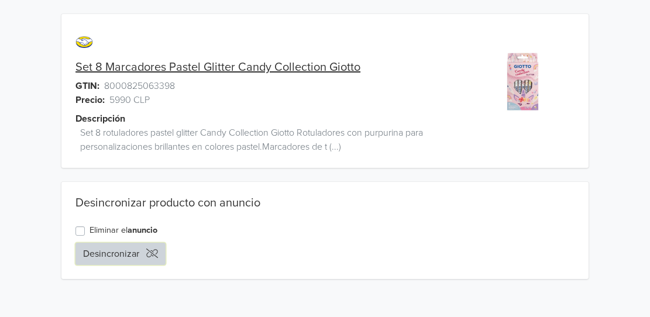
click at [108, 257] on button "Desincronizar" at bounding box center [121, 254] width 90 height 22
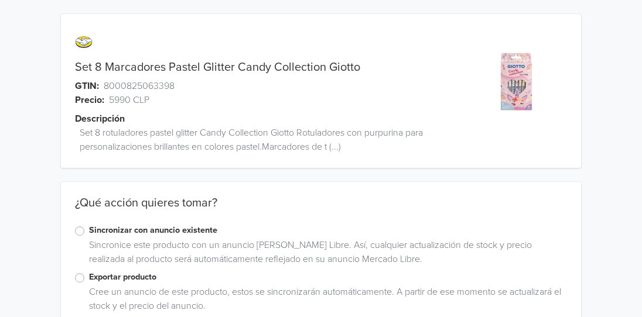
click at [89, 228] on label "Sincronizar con anuncio existente" at bounding box center [328, 230] width 478 height 13
click at [0, 0] on input "Sincronizar con anuncio existente" at bounding box center [0, 0] width 0 height 0
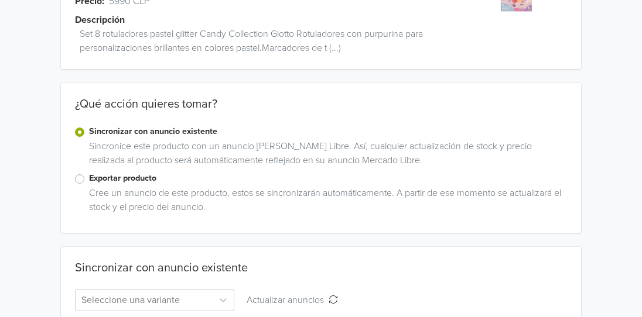
scroll to position [157, 0]
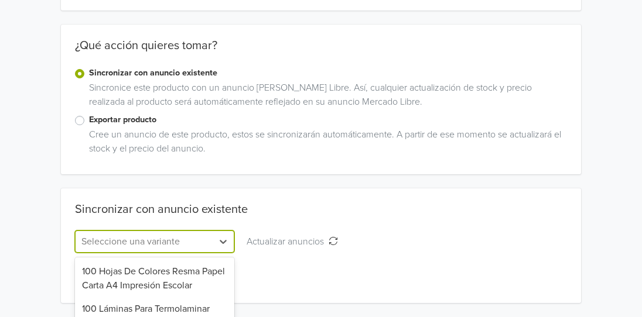
click at [118, 239] on div "711 results available. Use Up and Down to choose options, press Enter to select…" at bounding box center [154, 242] width 159 height 22
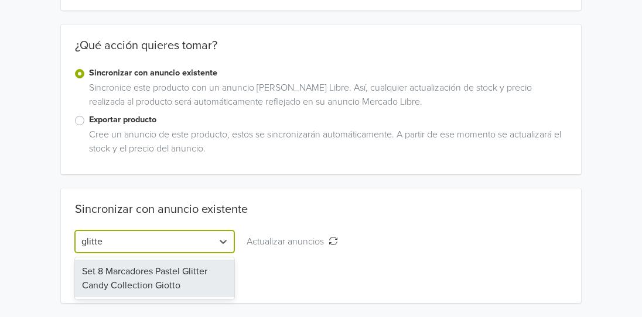
type input "glitter"
click at [124, 277] on div "Set 8 Marcadores Pastel Glitter Candy Collection Giotto" at bounding box center [154, 278] width 159 height 37
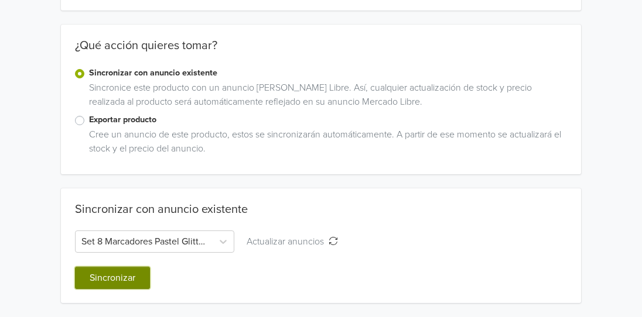
click at [124, 277] on button "Sincronizar" at bounding box center [112, 278] width 75 height 22
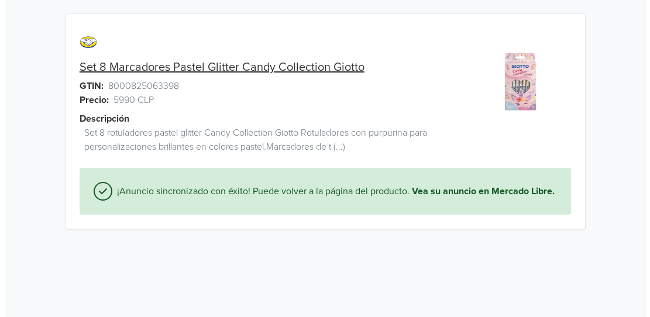
scroll to position [0, 0]
